Goal: Contribute content: Contribute content

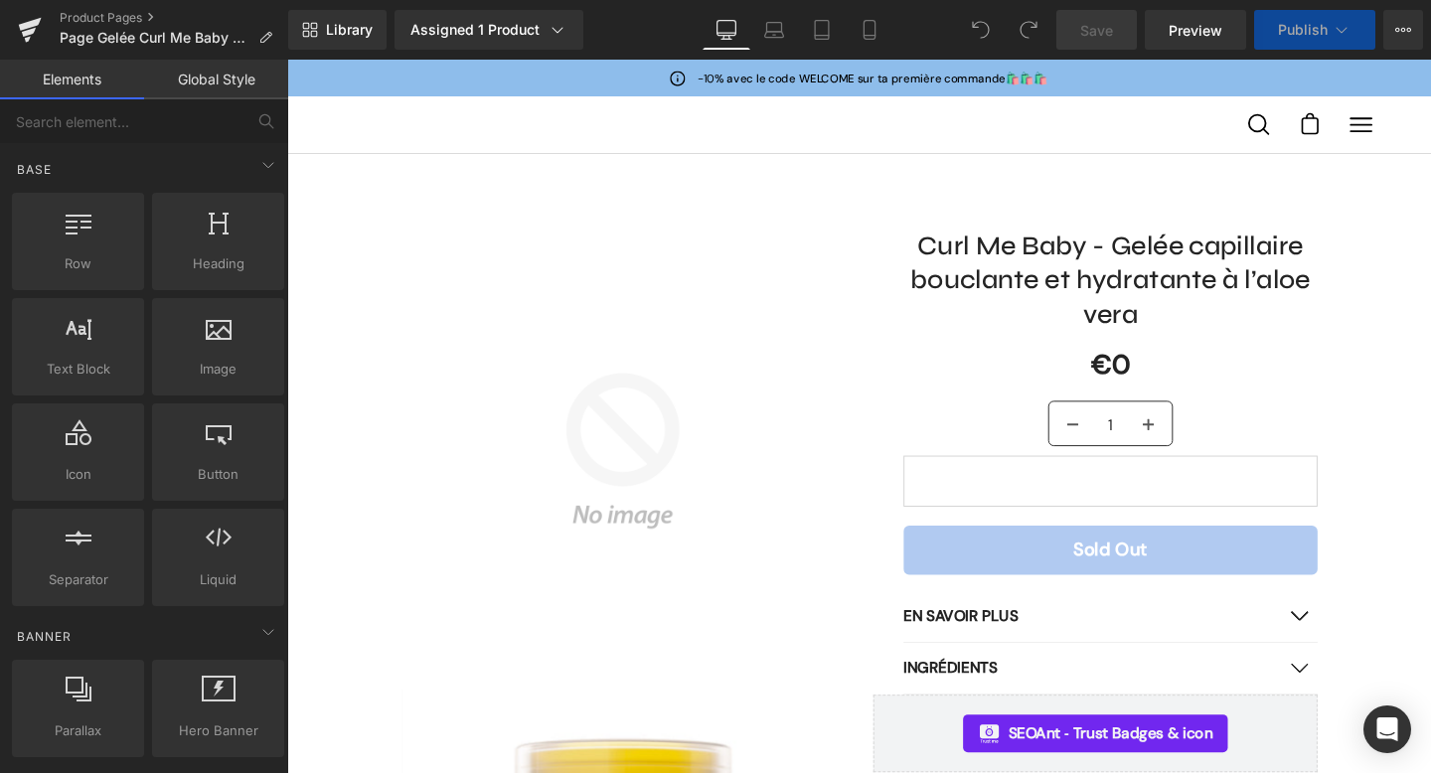
select select
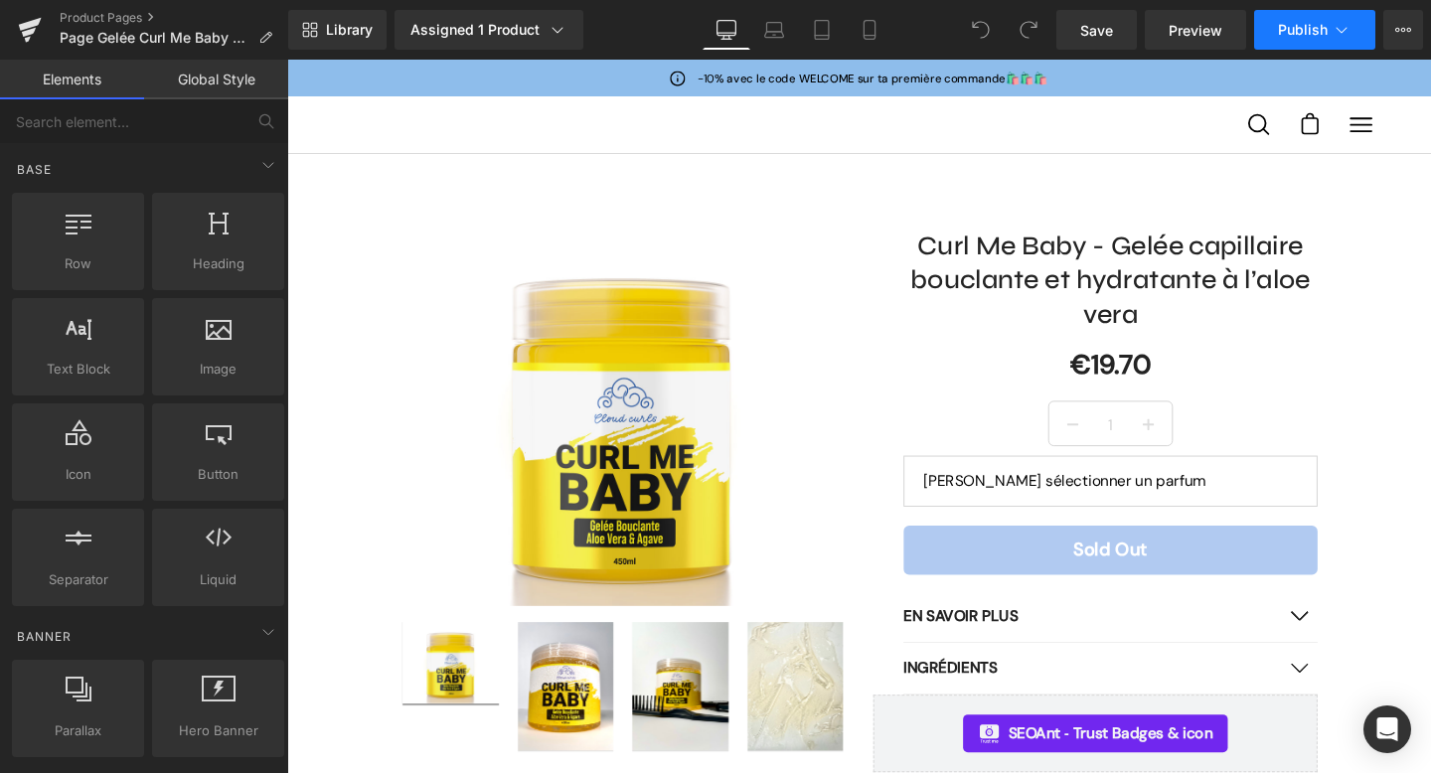
click at [1345, 32] on icon at bounding box center [1341, 30] width 20 height 20
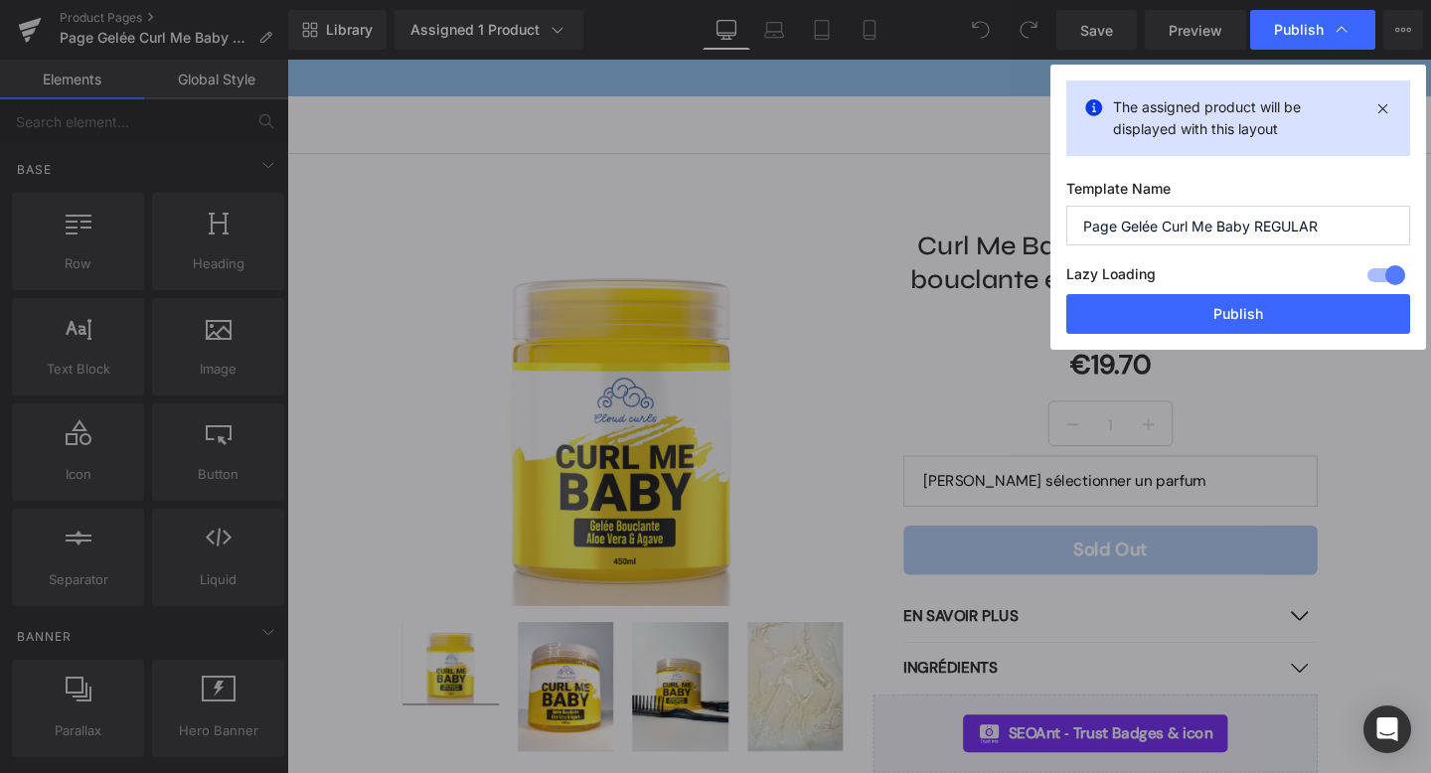
click at [1387, 276] on div at bounding box center [1386, 275] width 48 height 32
drag, startPoint x: 1319, startPoint y: 310, endPoint x: 506, endPoint y: 193, distance: 822.0
click at [1319, 310] on button "Publish" at bounding box center [1238, 314] width 344 height 40
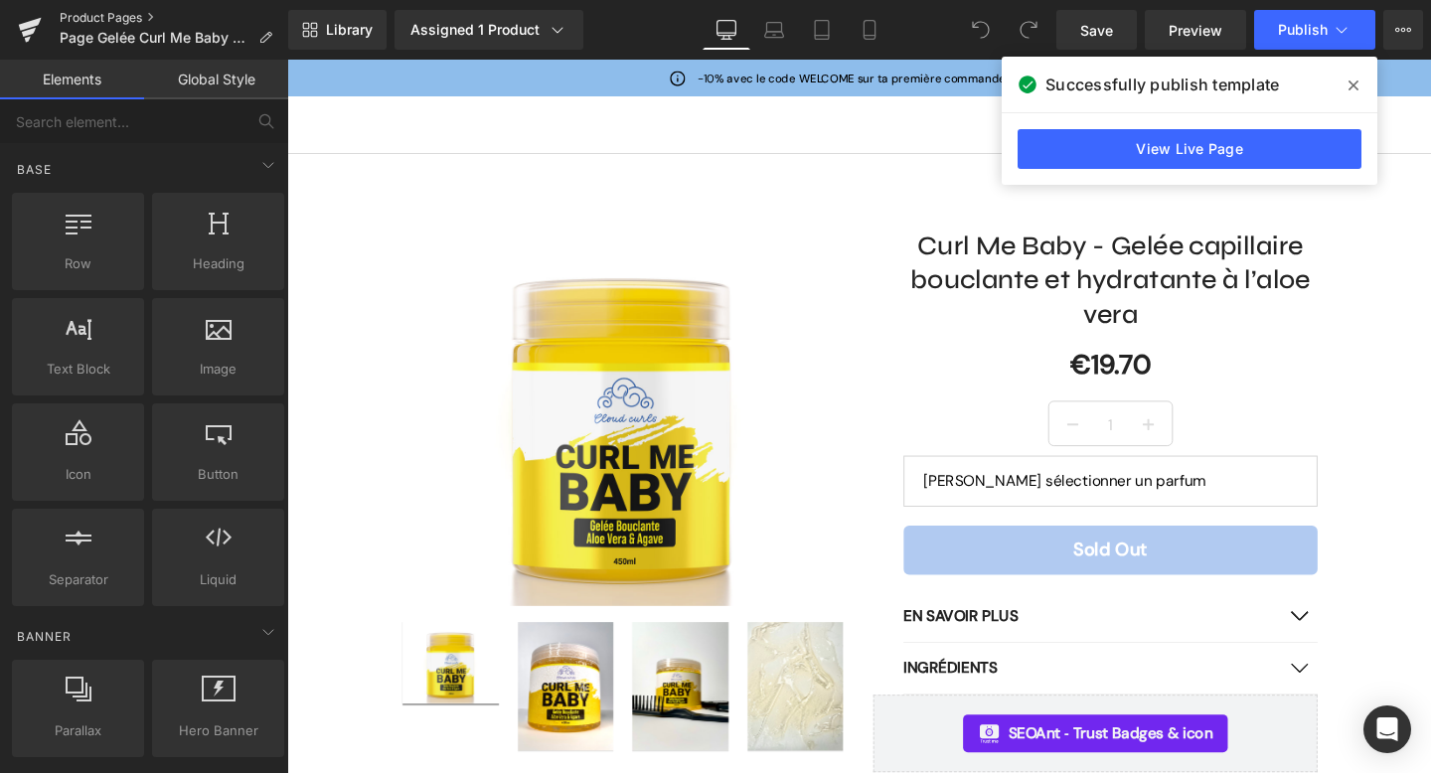
click at [148, 15] on link "Product Pages" at bounding box center [174, 18] width 228 height 16
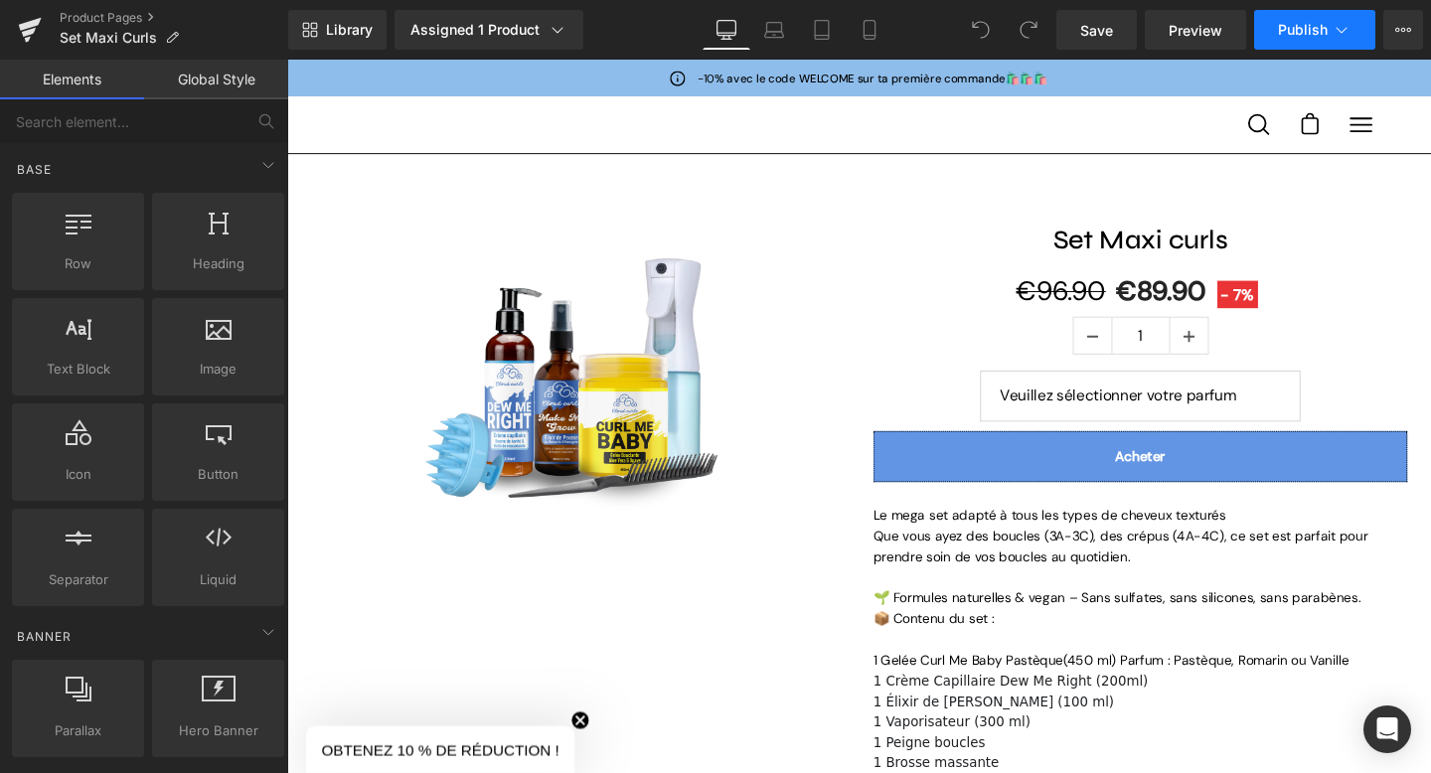
click at [1343, 32] on icon at bounding box center [1341, 30] width 20 height 20
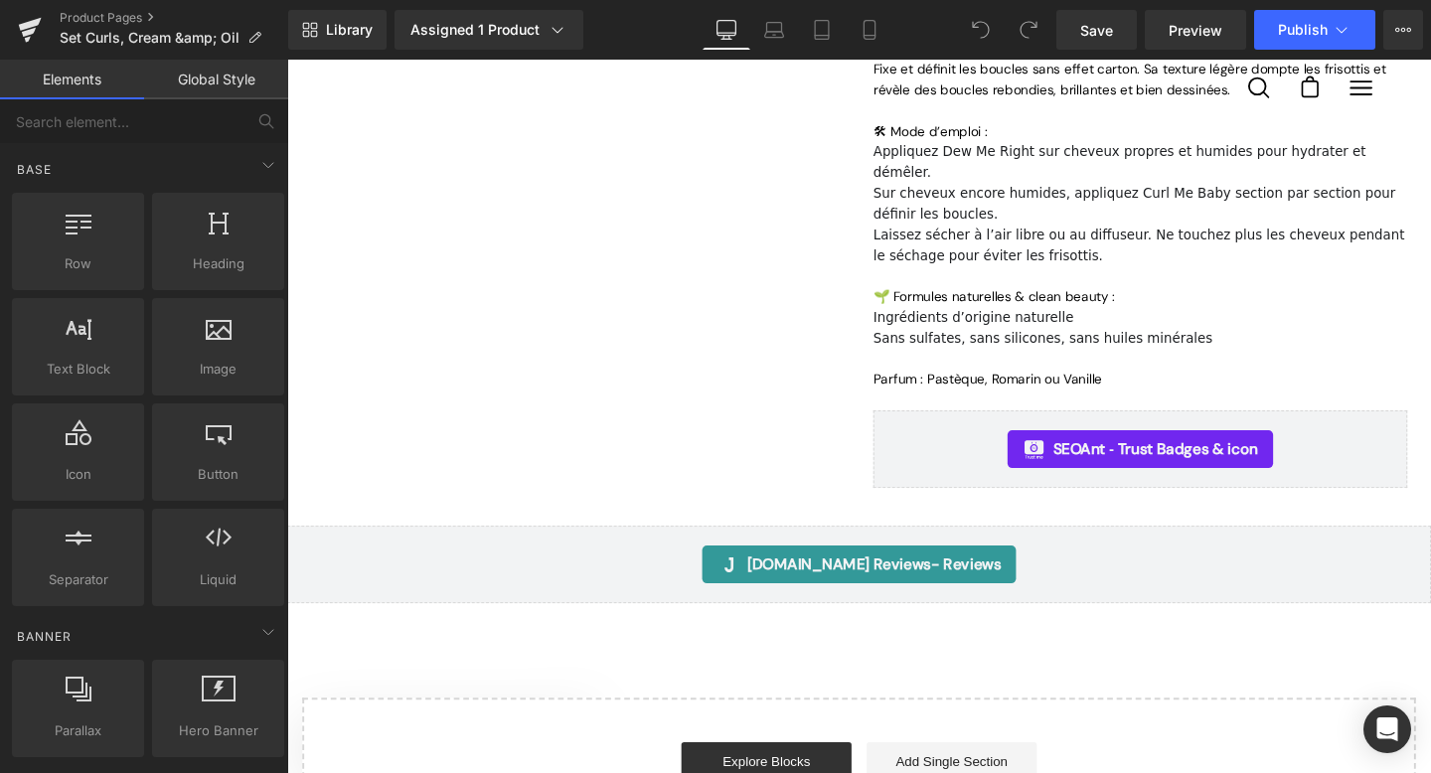
scroll to position [871, 0]
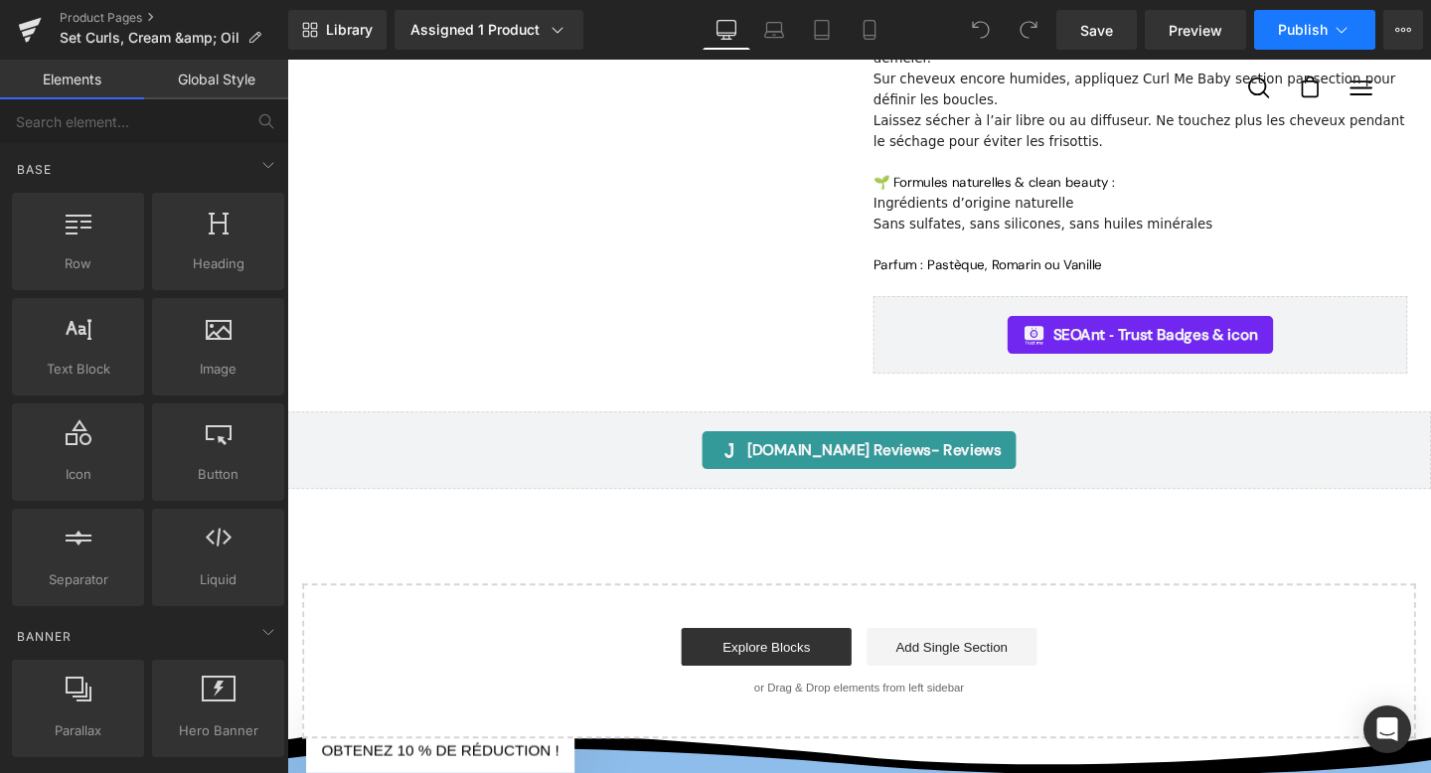
click at [1344, 30] on icon at bounding box center [1341, 30] width 11 height 6
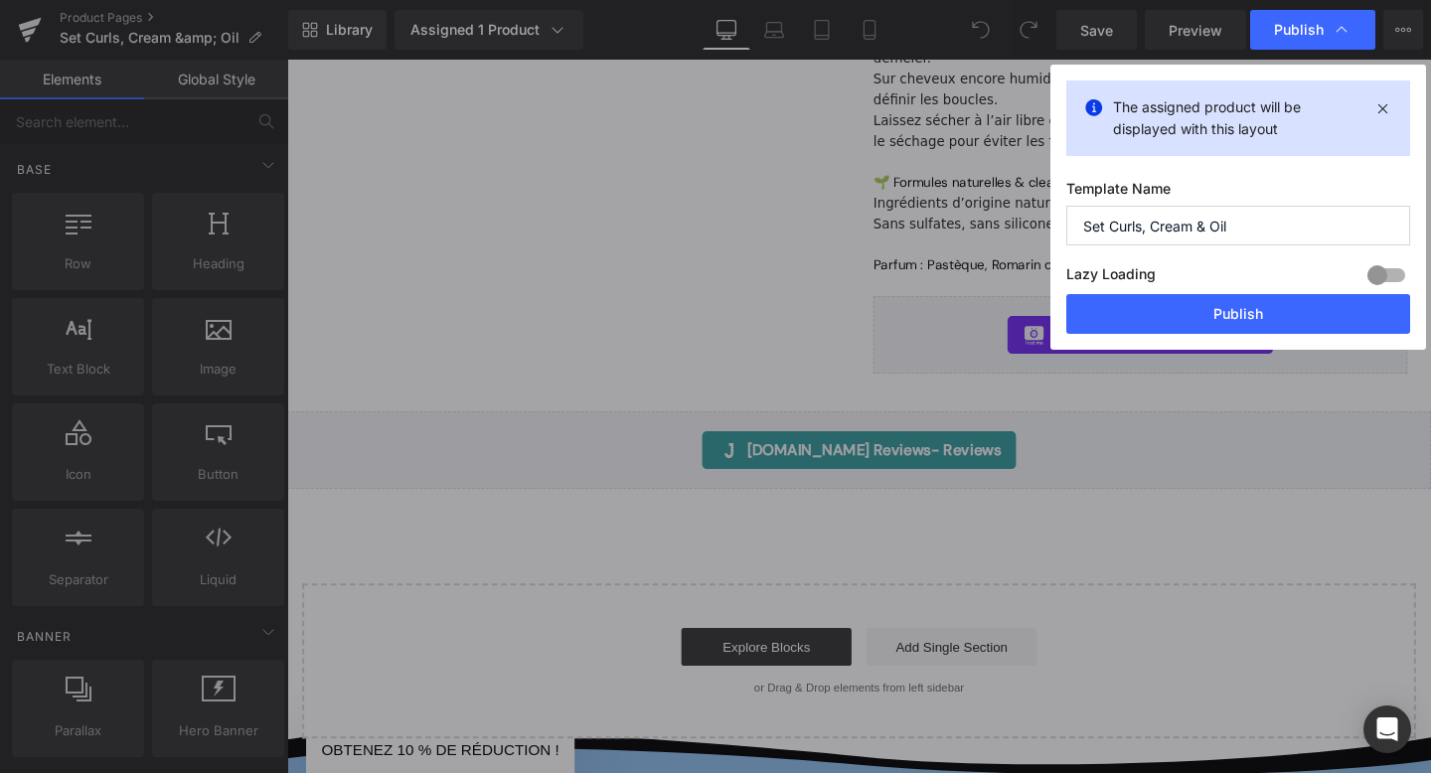
click at [1383, 270] on div at bounding box center [1386, 275] width 48 height 32
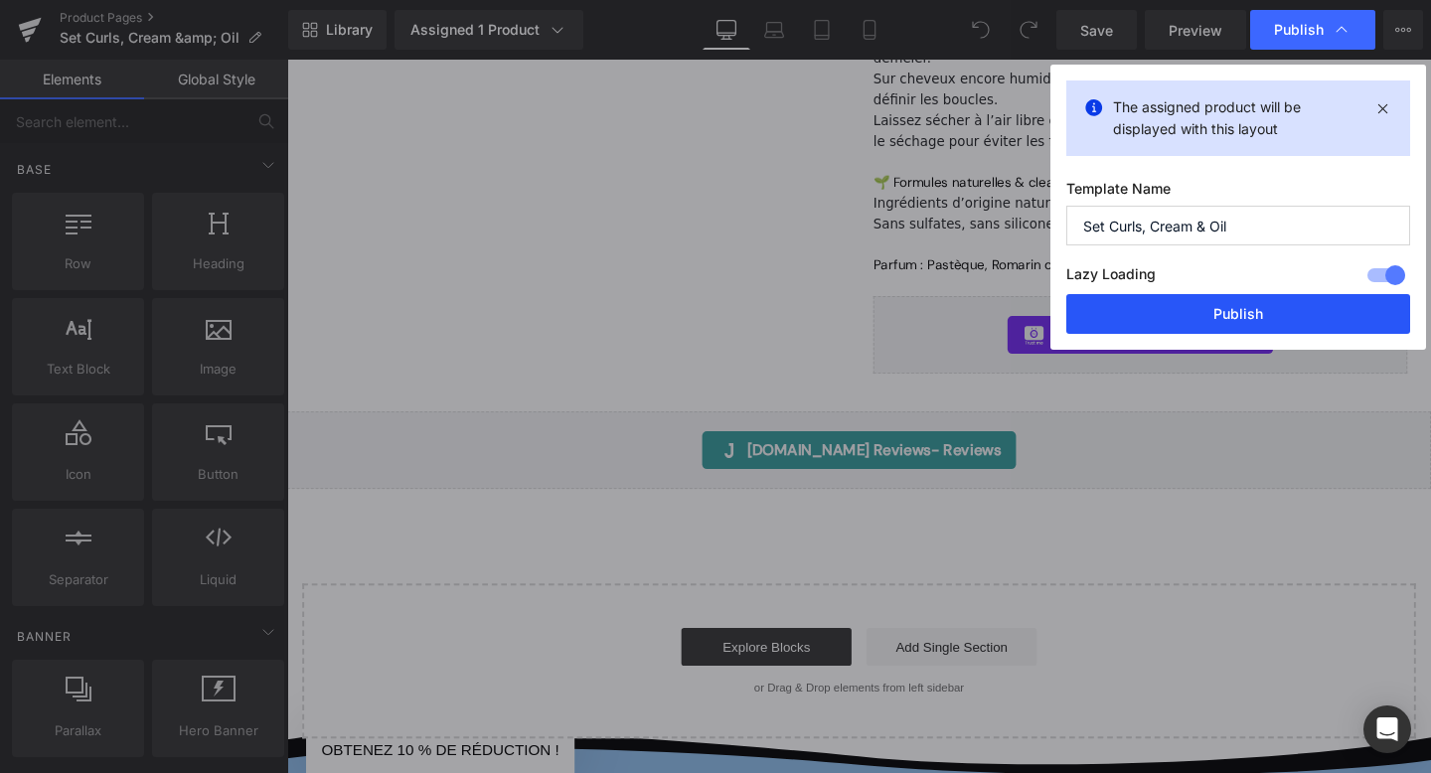
click at [1293, 315] on button "Publish" at bounding box center [1238, 314] width 344 height 40
